Goal: Information Seeking & Learning: Learn about a topic

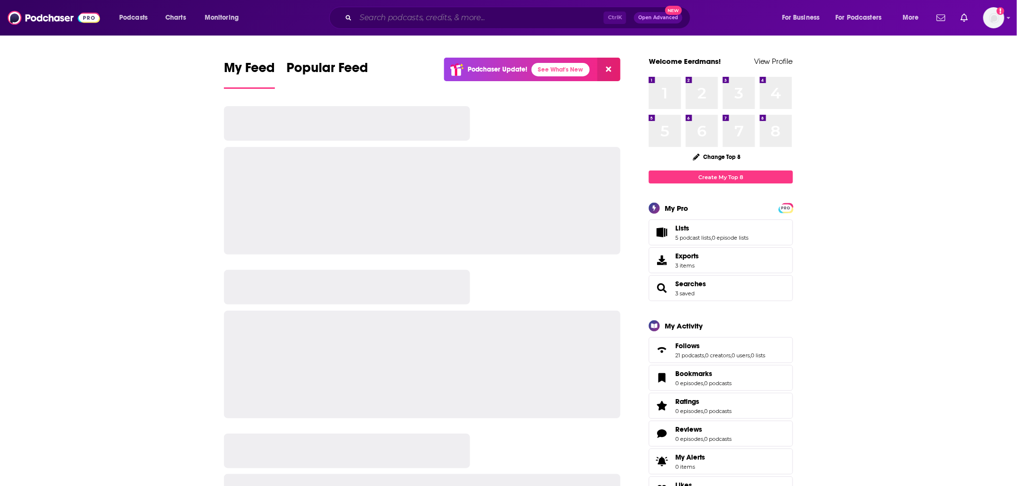
click at [454, 16] on input "Search podcasts, credits, & more..." at bounding box center [480, 17] width 248 height 15
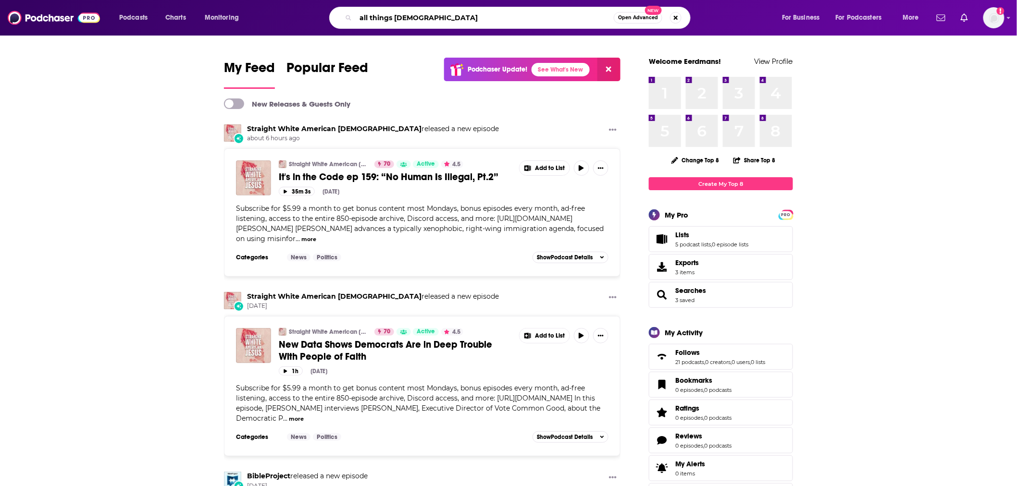
type input "all things [DEMOGRAPHIC_DATA]"
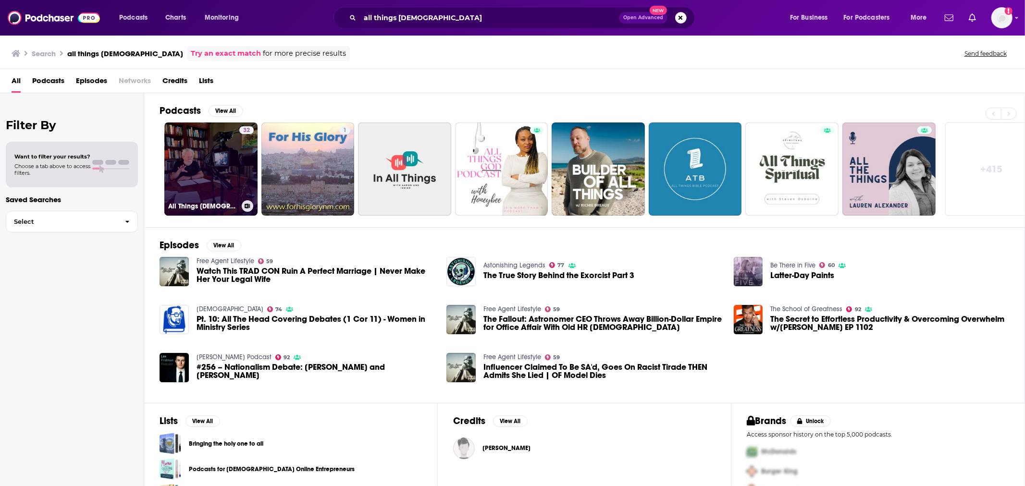
click at [213, 152] on link "32 All Things [DEMOGRAPHIC_DATA]" at bounding box center [210, 169] width 93 height 93
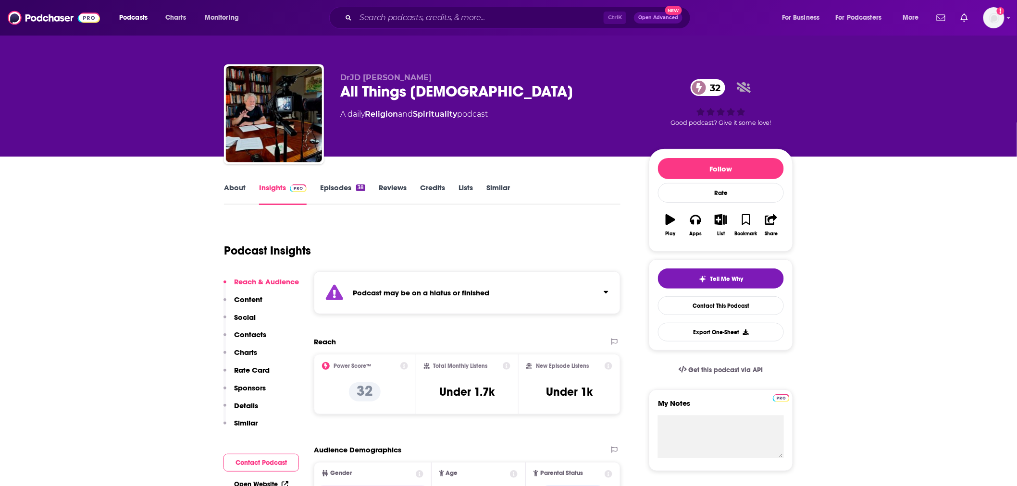
click at [345, 188] on link "Episodes 38" at bounding box center [342, 194] width 45 height 22
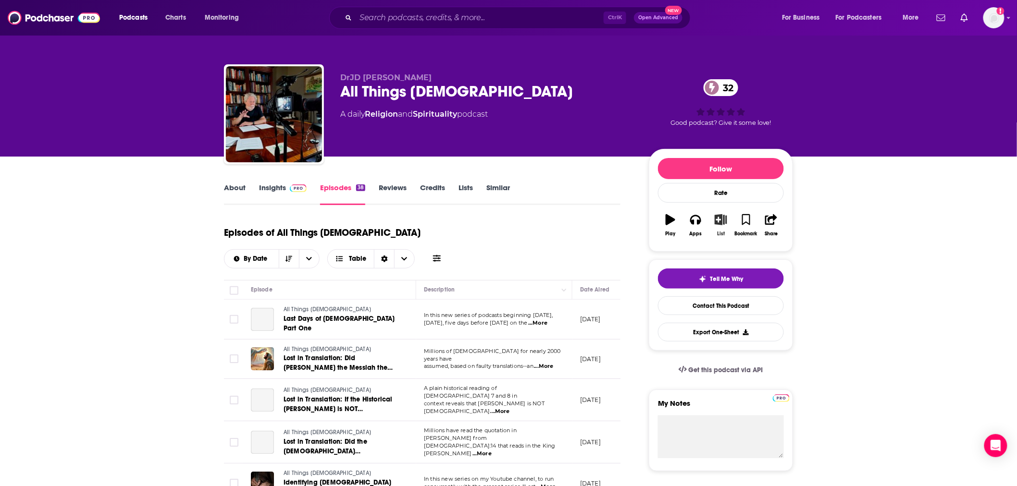
click at [723, 215] on icon "button" at bounding box center [720, 219] width 12 height 11
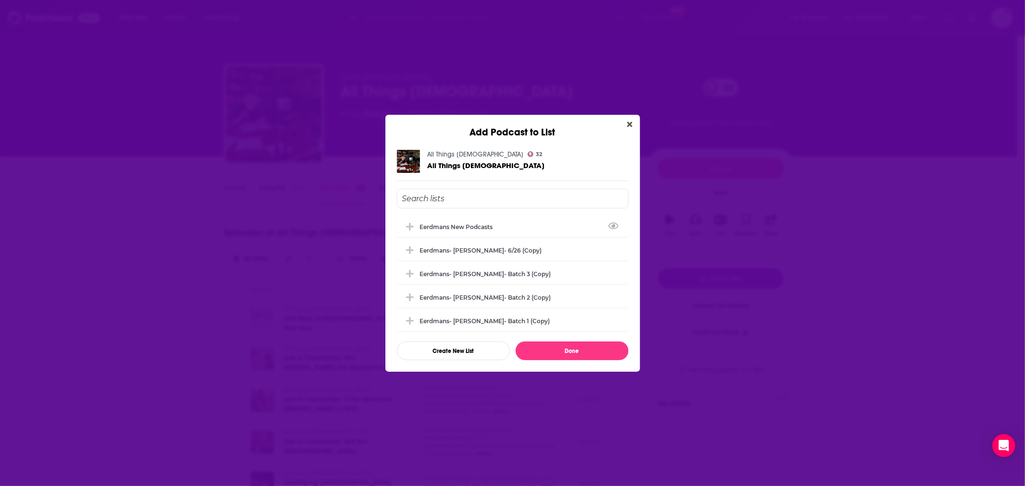
click at [475, 218] on div "Eerdmans new podcasts" at bounding box center [513, 226] width 232 height 21
click at [561, 351] on button "Done" at bounding box center [572, 351] width 113 height 19
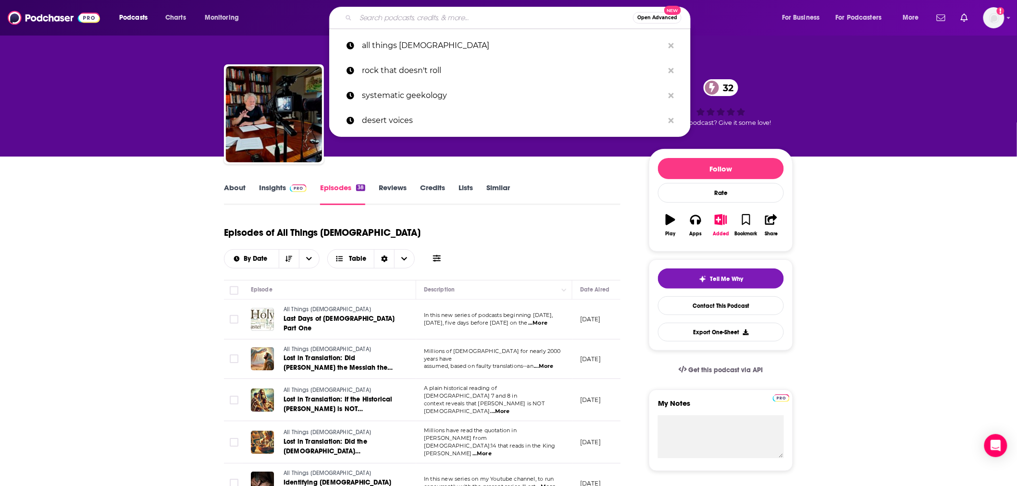
click at [495, 20] on input "Search podcasts, credits, & more..." at bounding box center [494, 17] width 277 height 15
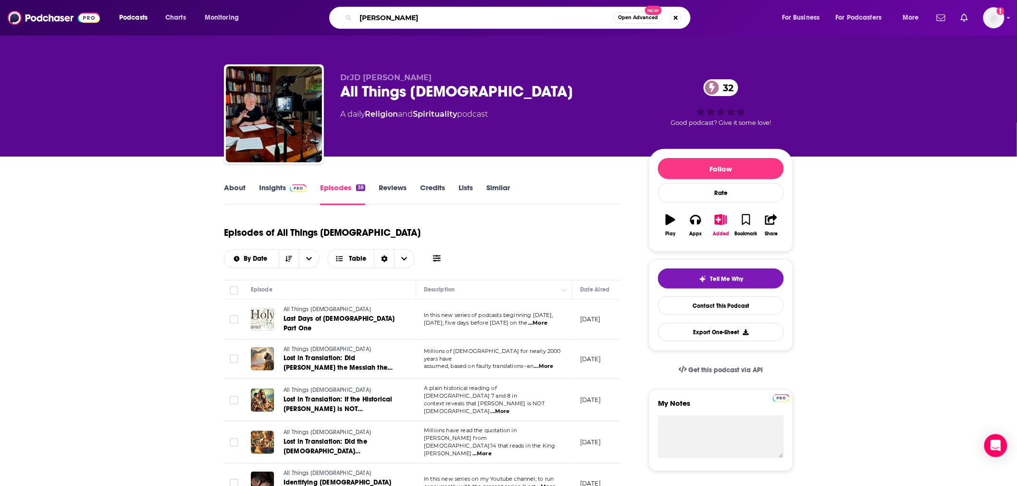
type input "[PERSON_NAME]"
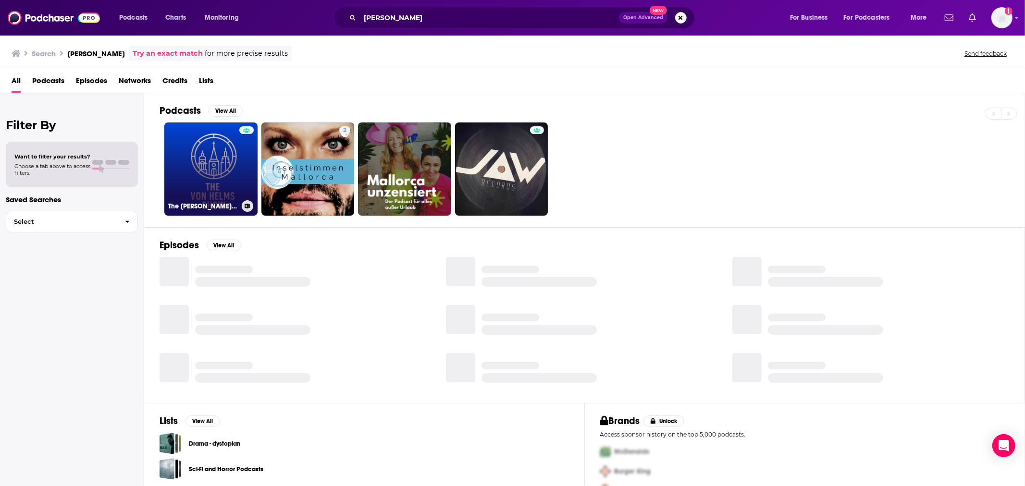
click at [232, 167] on link "The [PERSON_NAME] Show" at bounding box center [210, 169] width 93 height 93
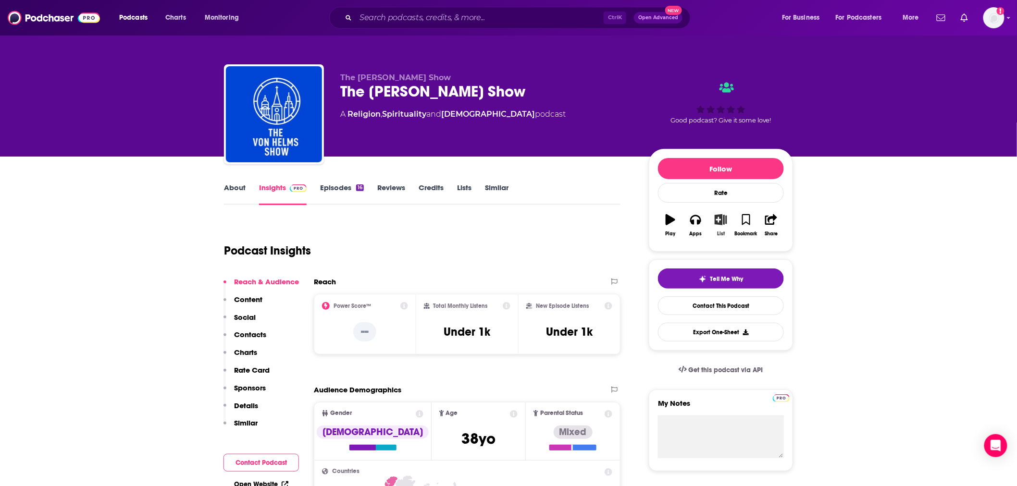
click at [722, 227] on button "List" at bounding box center [720, 225] width 25 height 35
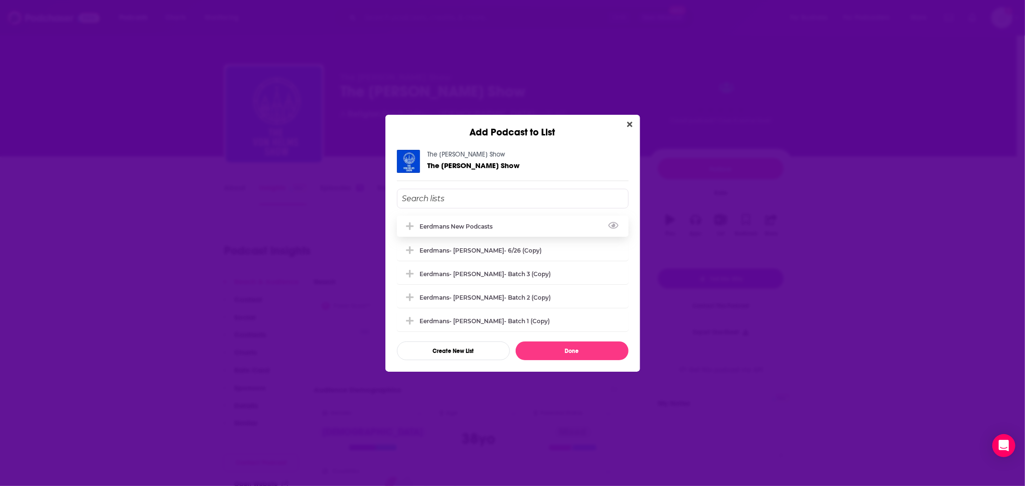
click at [513, 226] on div "Eerdmans new podcasts" at bounding box center [513, 226] width 232 height 21
click at [560, 355] on button "Done" at bounding box center [572, 351] width 113 height 19
